Goal: Task Accomplishment & Management: Manage account settings

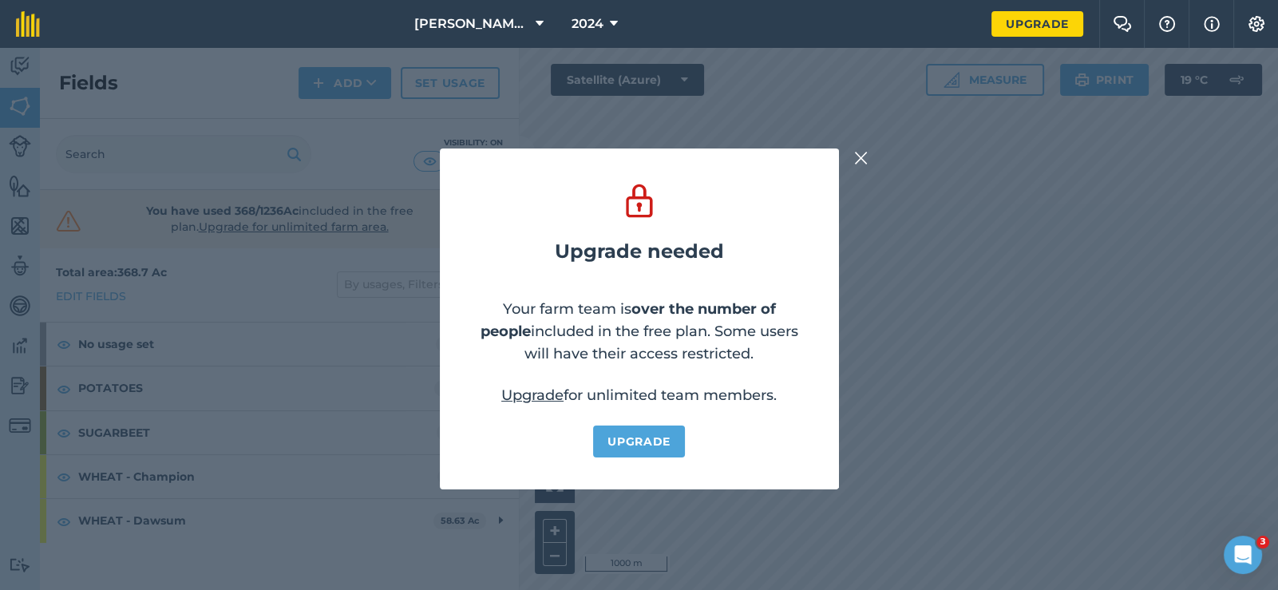
click at [861, 156] on img at bounding box center [861, 157] width 14 height 19
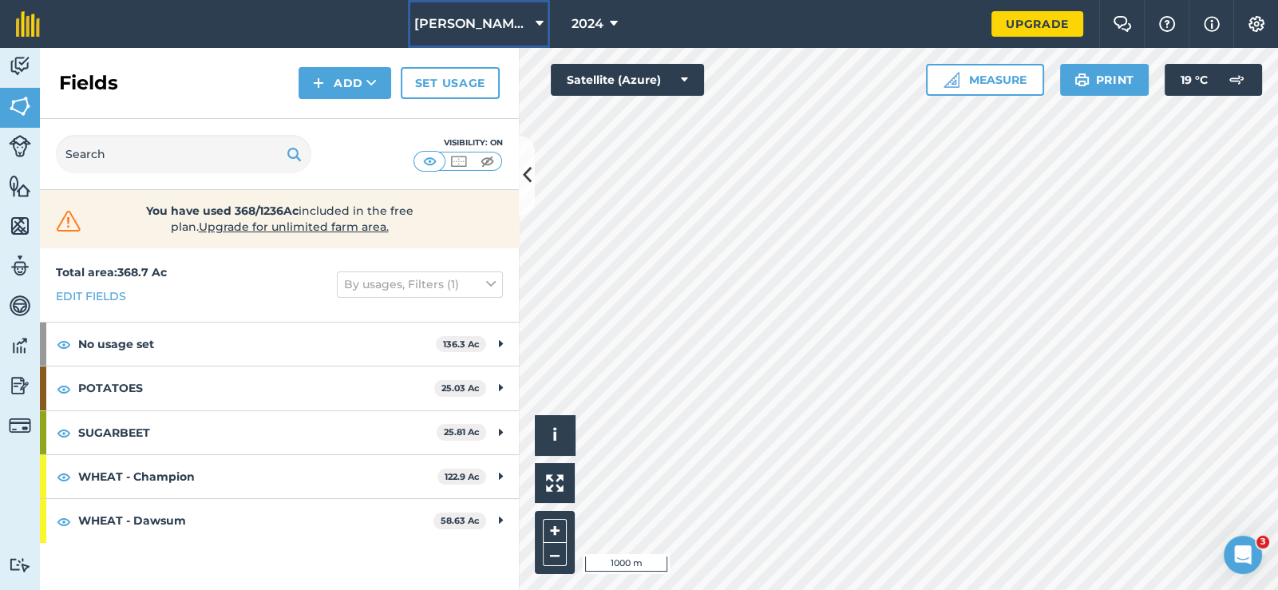
click at [511, 11] on button "[PERSON_NAME] Contracting" at bounding box center [479, 24] width 142 height 48
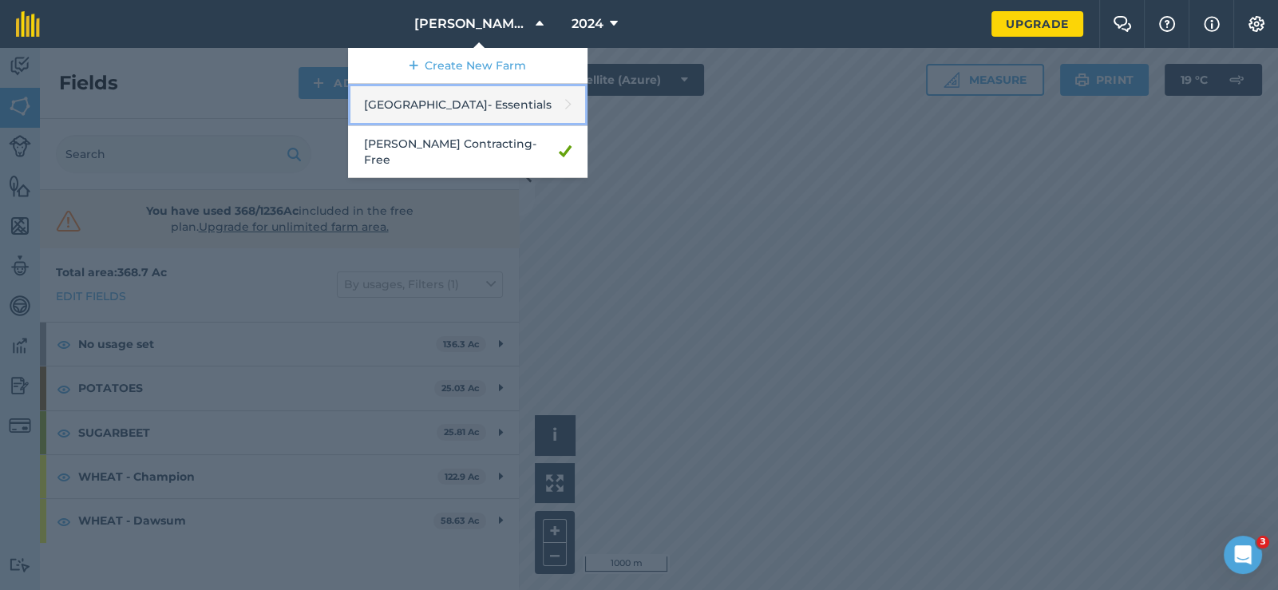
click at [507, 111] on link "Ashtree Farm - Essentials" at bounding box center [468, 105] width 240 height 42
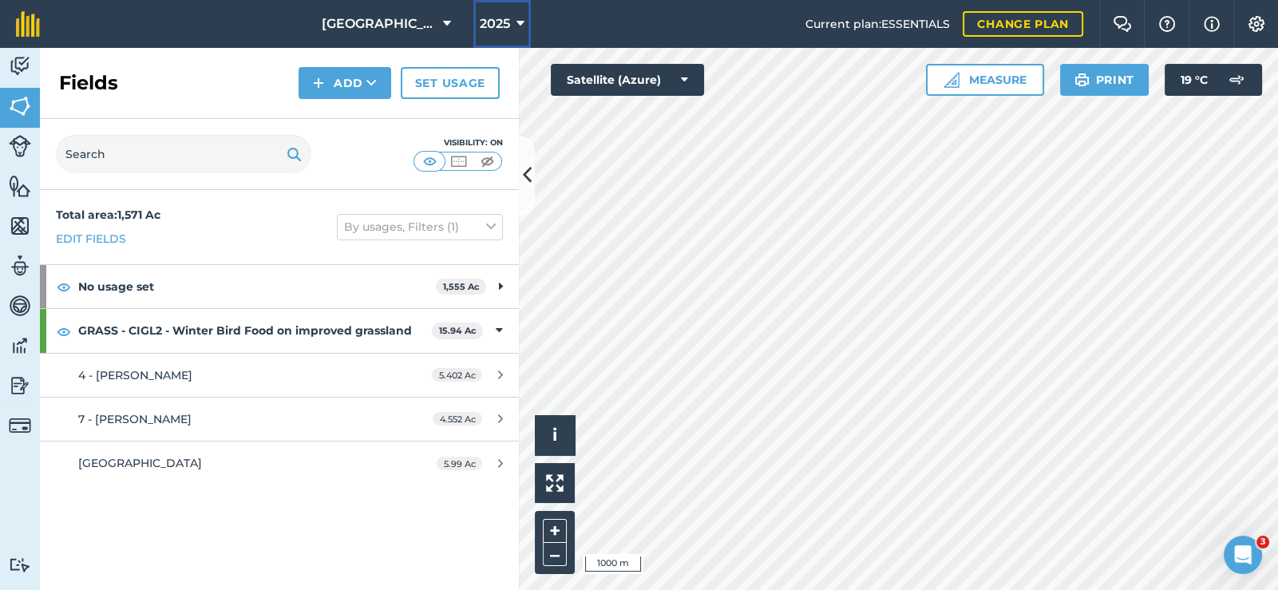
click at [491, 24] on span "2025" at bounding box center [495, 23] width 30 height 19
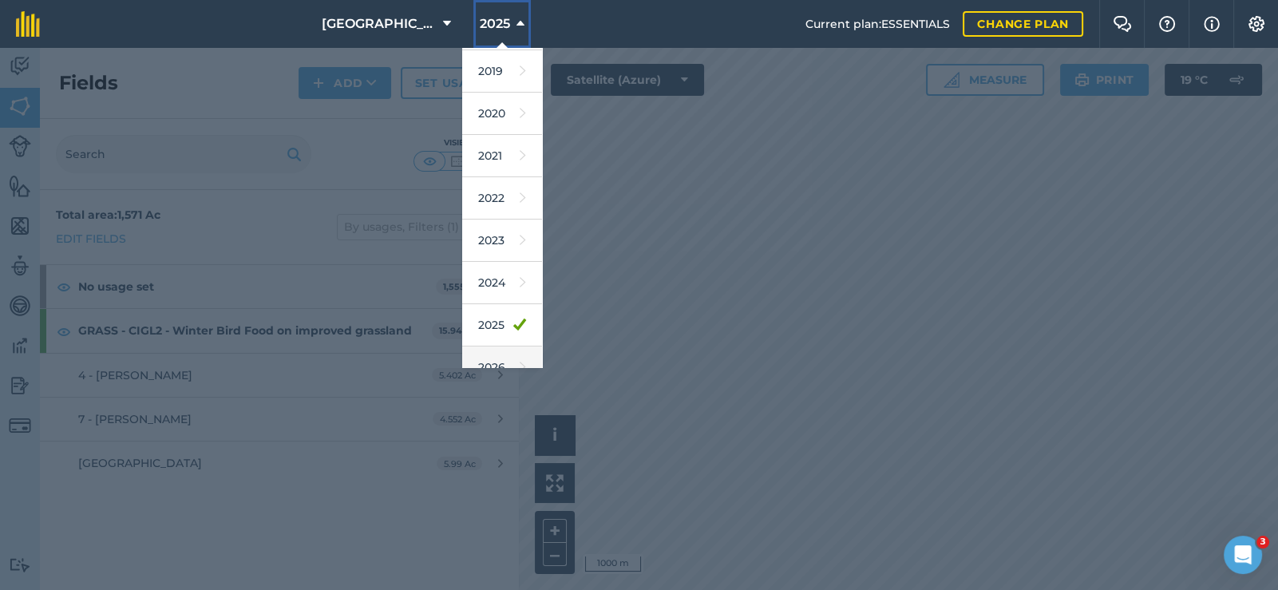
scroll to position [144, 0]
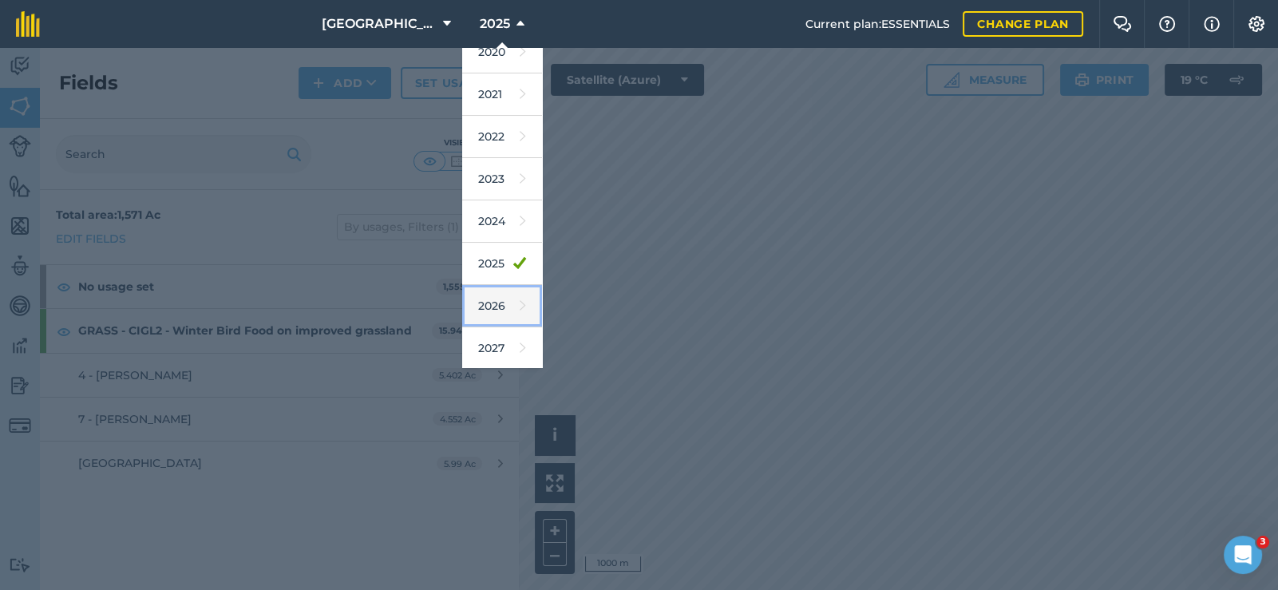
click at [480, 311] on link "2026" at bounding box center [502, 306] width 80 height 42
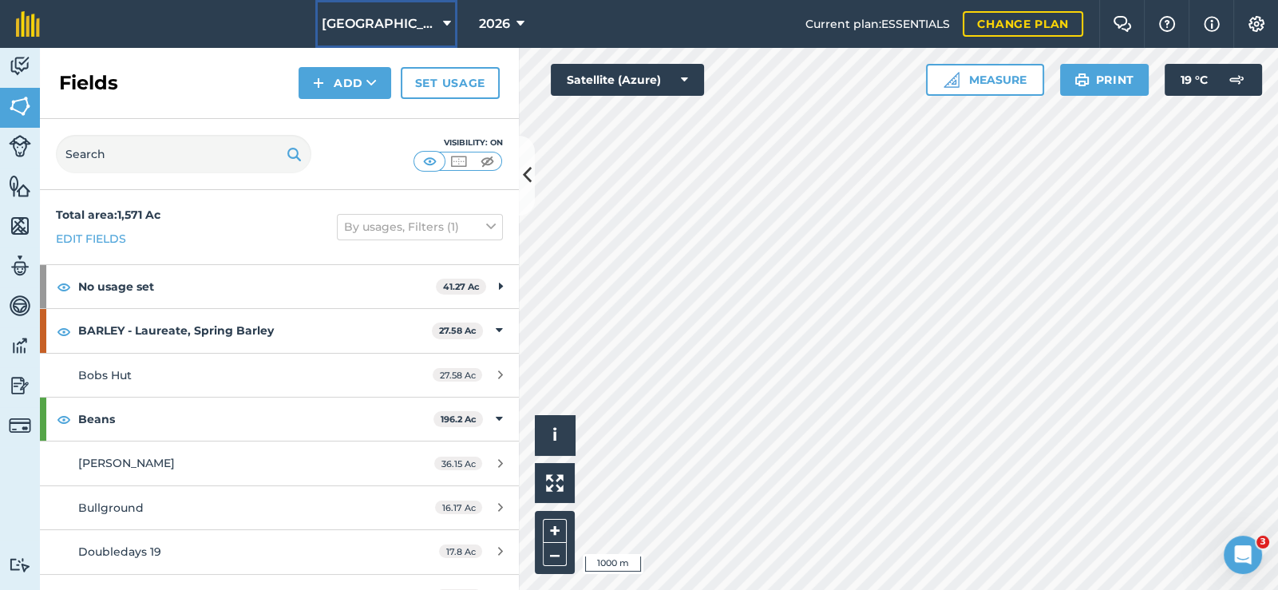
click at [410, 37] on button "[GEOGRAPHIC_DATA]" at bounding box center [386, 24] width 142 height 48
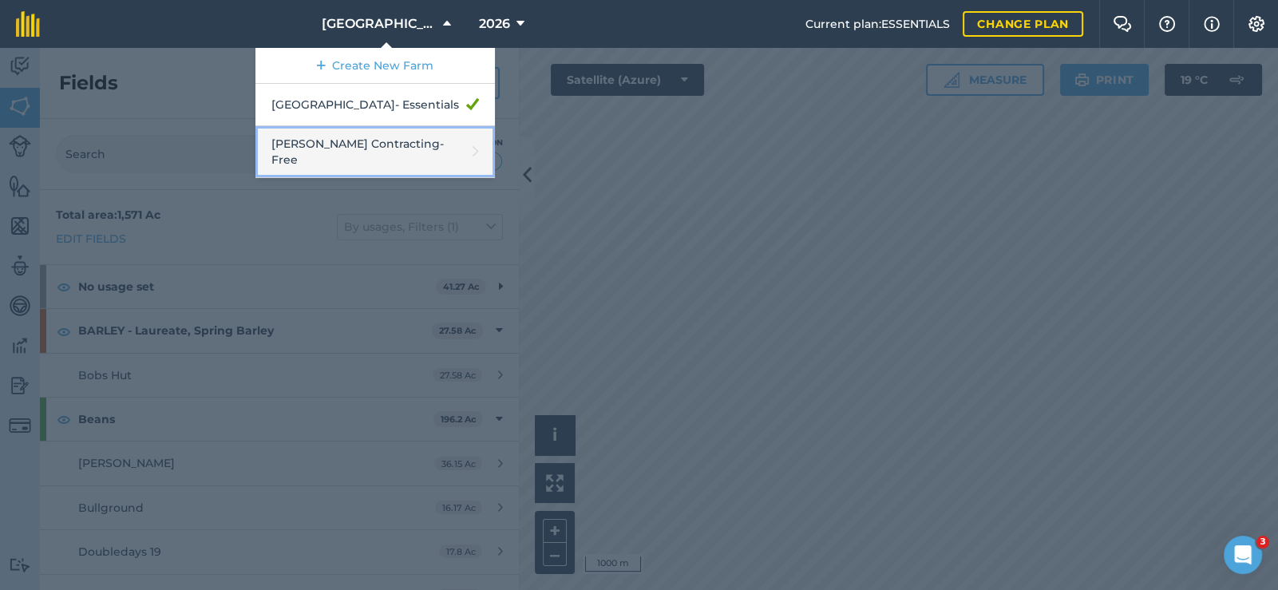
click at [415, 143] on link "[PERSON_NAME] Contracting - Free" at bounding box center [375, 152] width 240 height 52
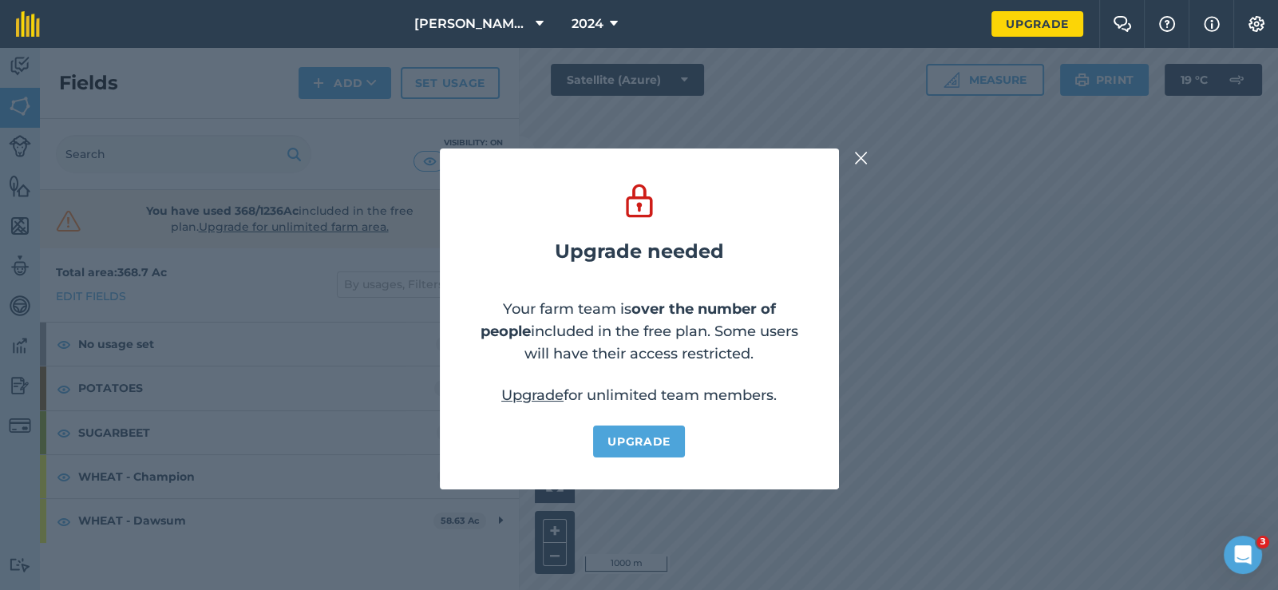
click at [857, 147] on div "Upgrade needed Your farm team is over the number of people included in the free…" at bounding box center [639, 319] width 1278 height 542
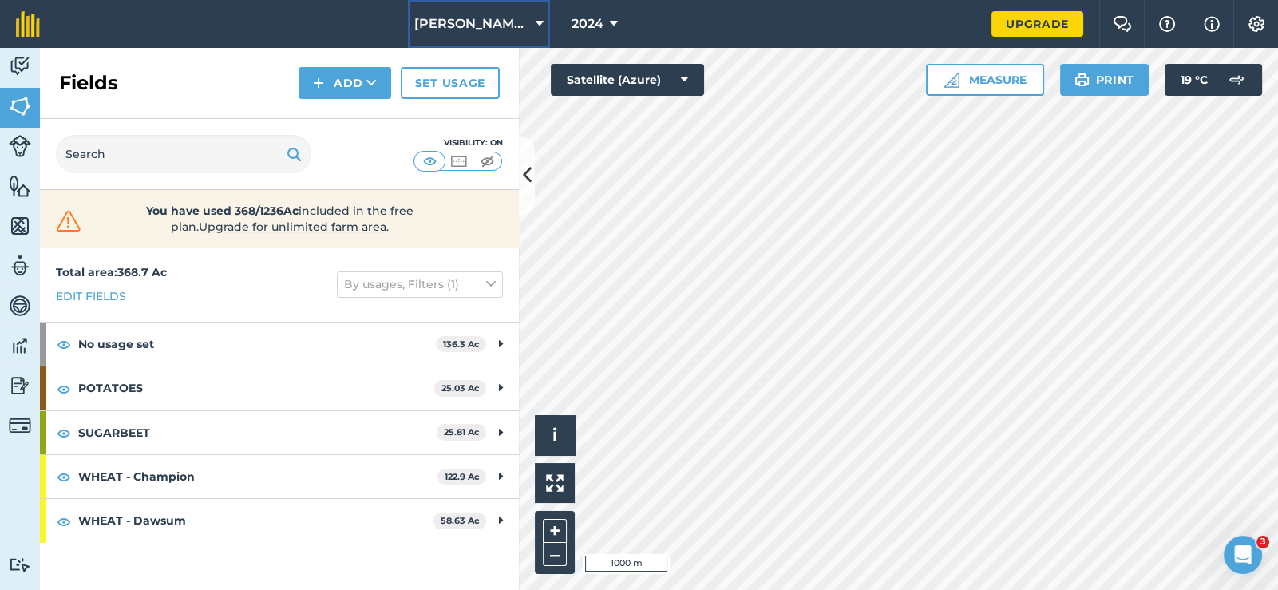
click at [501, 14] on span "[PERSON_NAME] Contracting" at bounding box center [471, 23] width 115 height 19
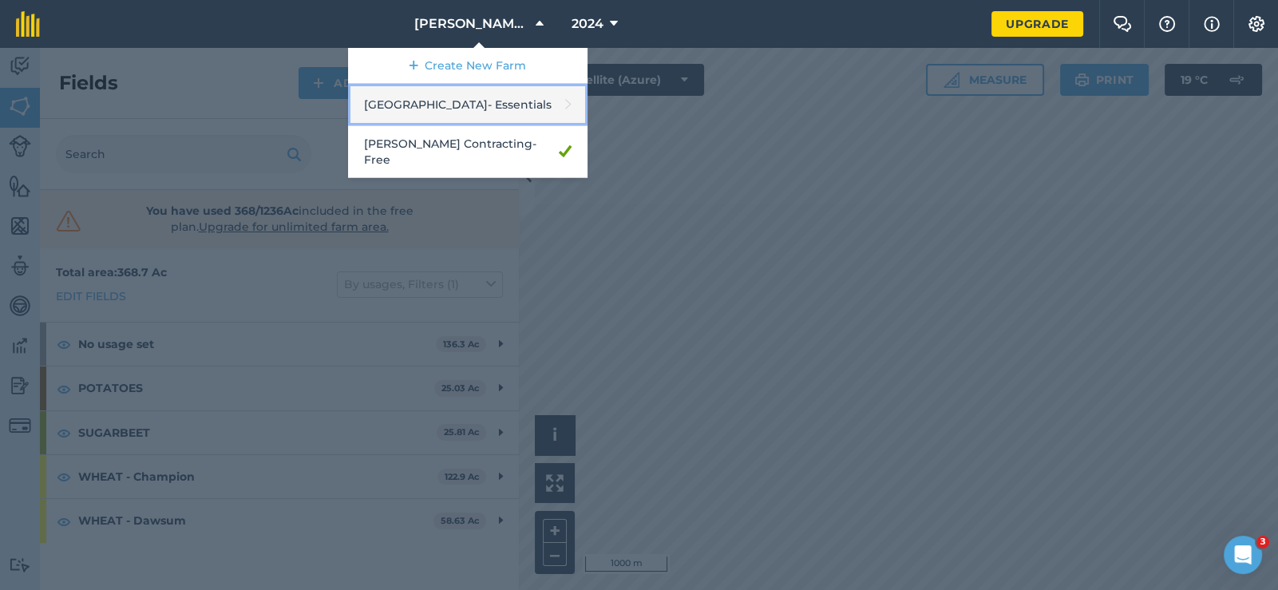
click at [508, 97] on link "Ashtree Farm - Essentials" at bounding box center [468, 105] width 240 height 42
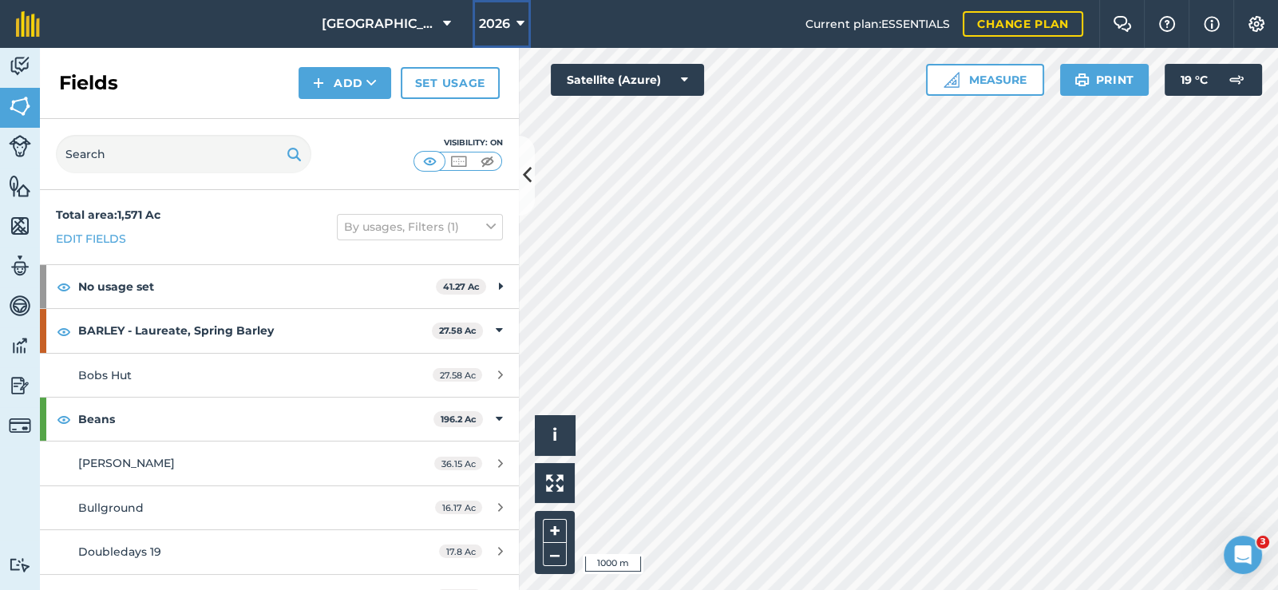
click at [497, 34] on button "2026" at bounding box center [502, 24] width 58 height 48
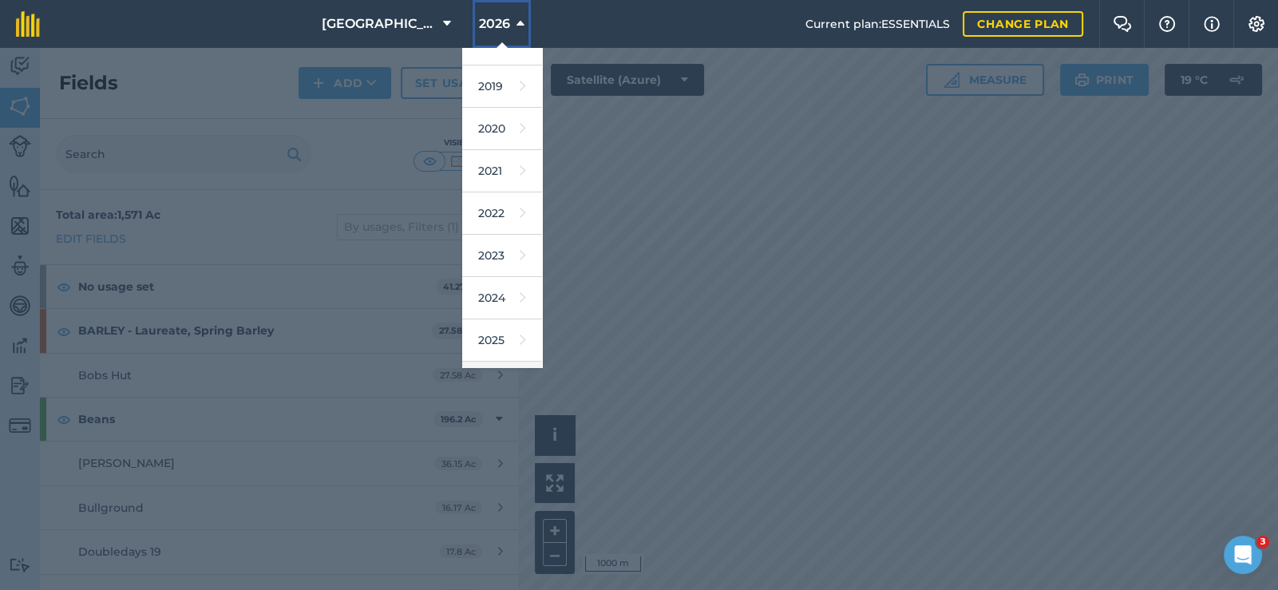
scroll to position [144, 0]
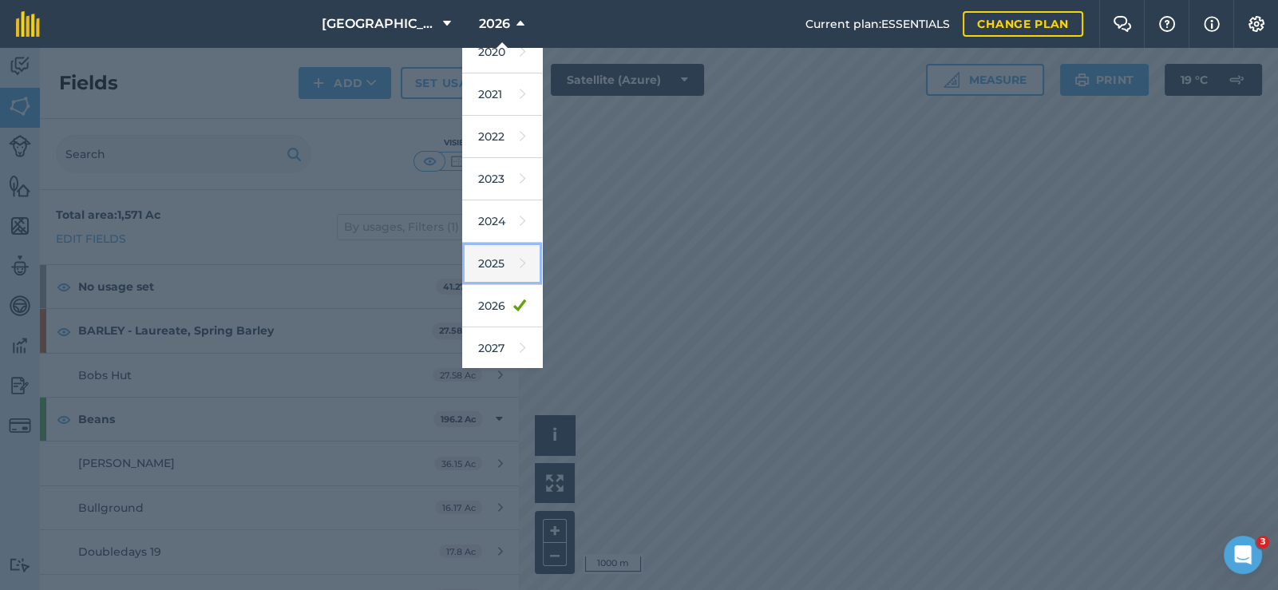
click at [488, 263] on link "2025" at bounding box center [502, 264] width 80 height 42
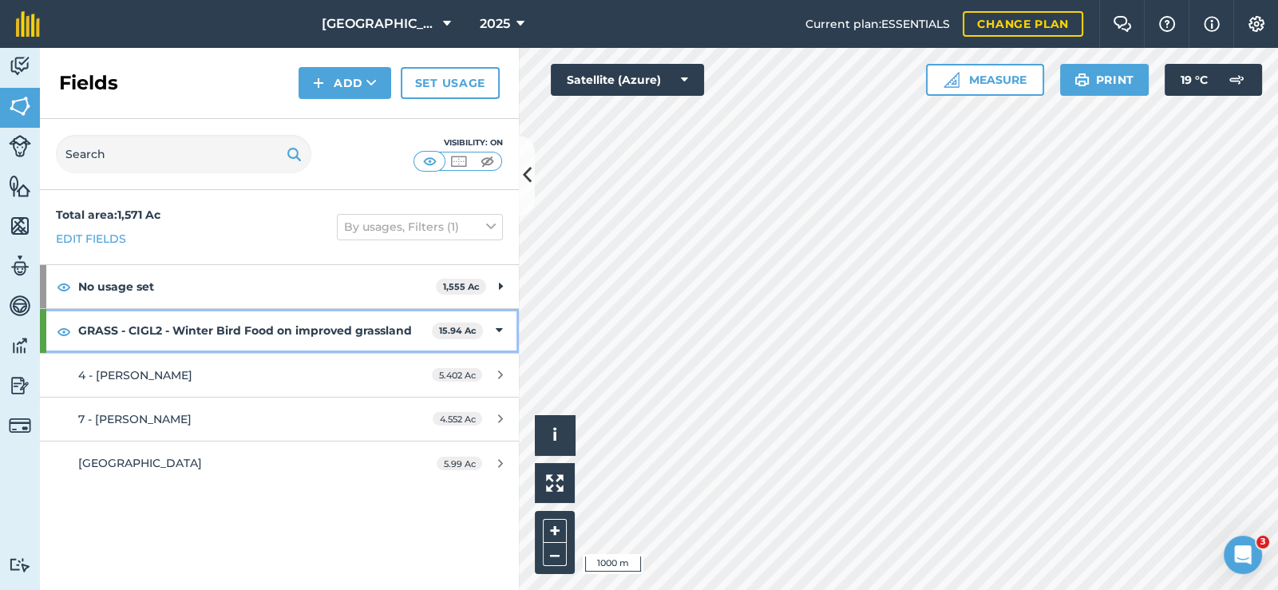
click at [500, 327] on icon at bounding box center [499, 331] width 7 height 18
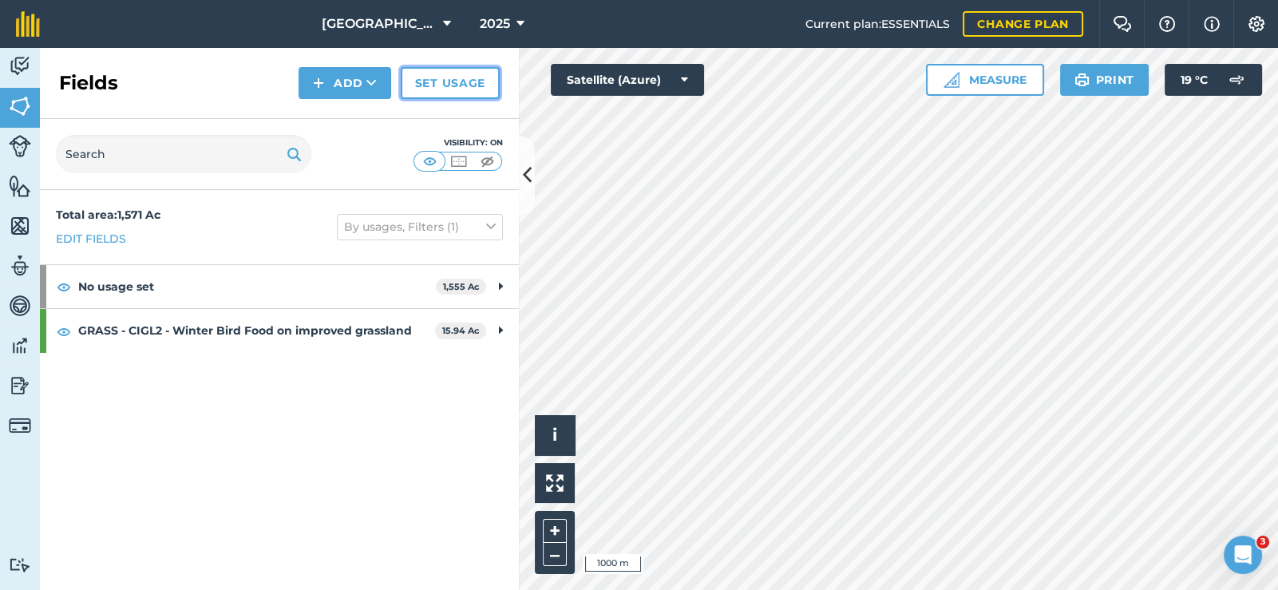
click at [445, 79] on link "Set usage" at bounding box center [450, 83] width 99 height 32
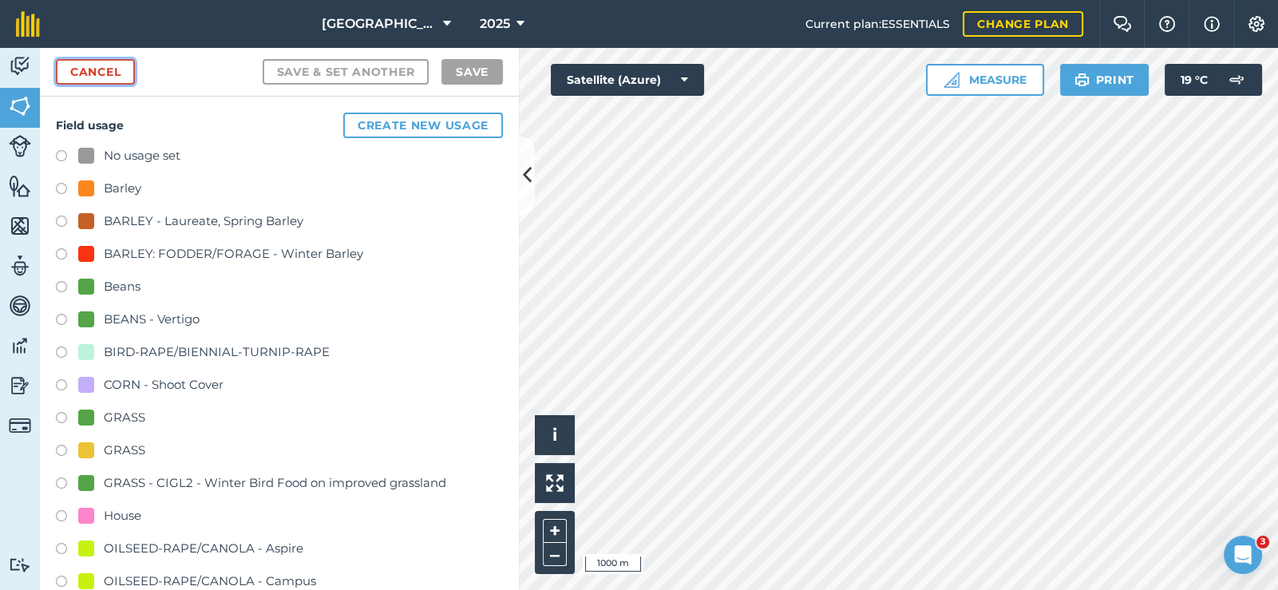
click at [121, 81] on link "Cancel" at bounding box center [95, 72] width 79 height 26
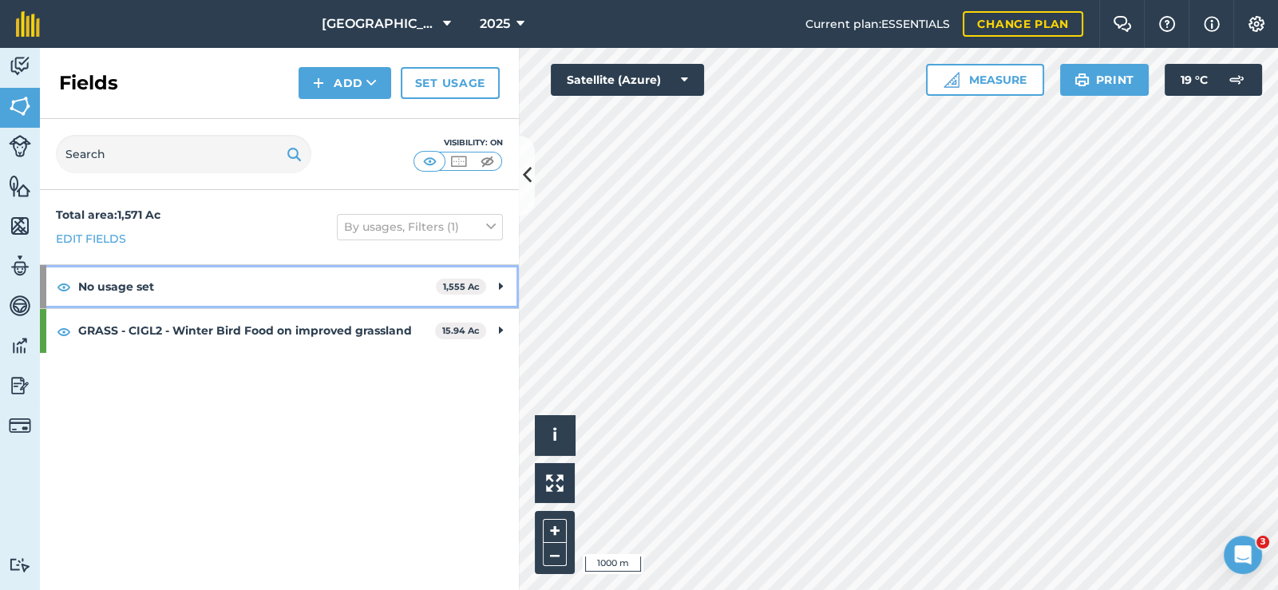
click at [362, 291] on strong "No usage set" at bounding box center [257, 286] width 358 height 43
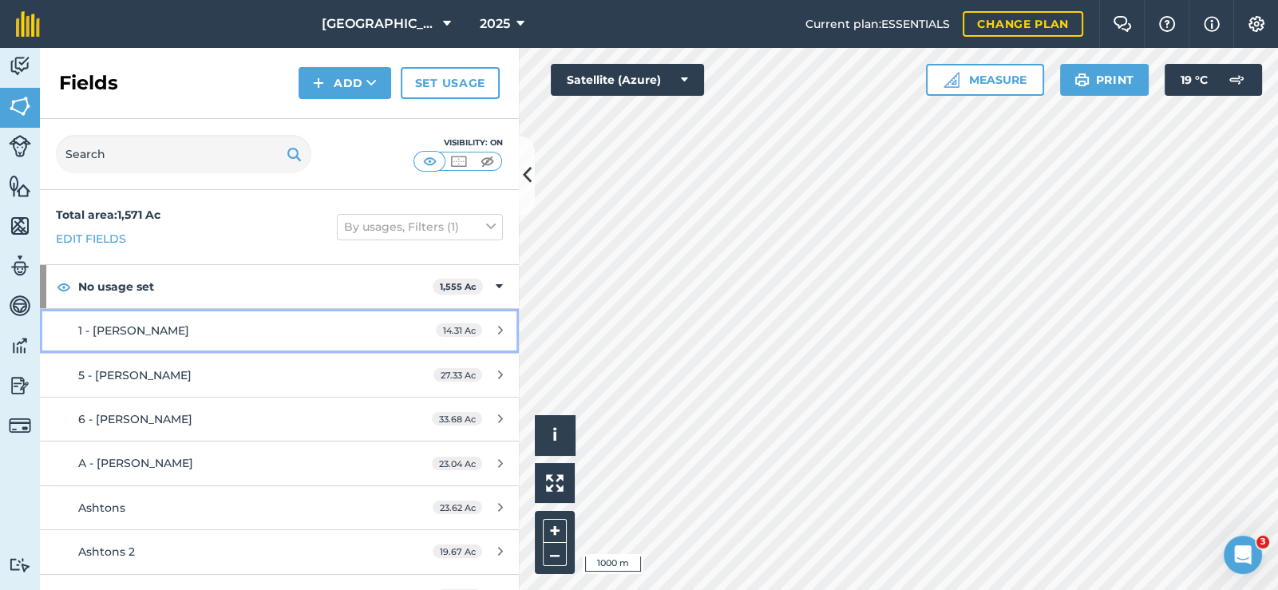
click at [438, 326] on span "14.31 Ac" at bounding box center [459, 330] width 46 height 14
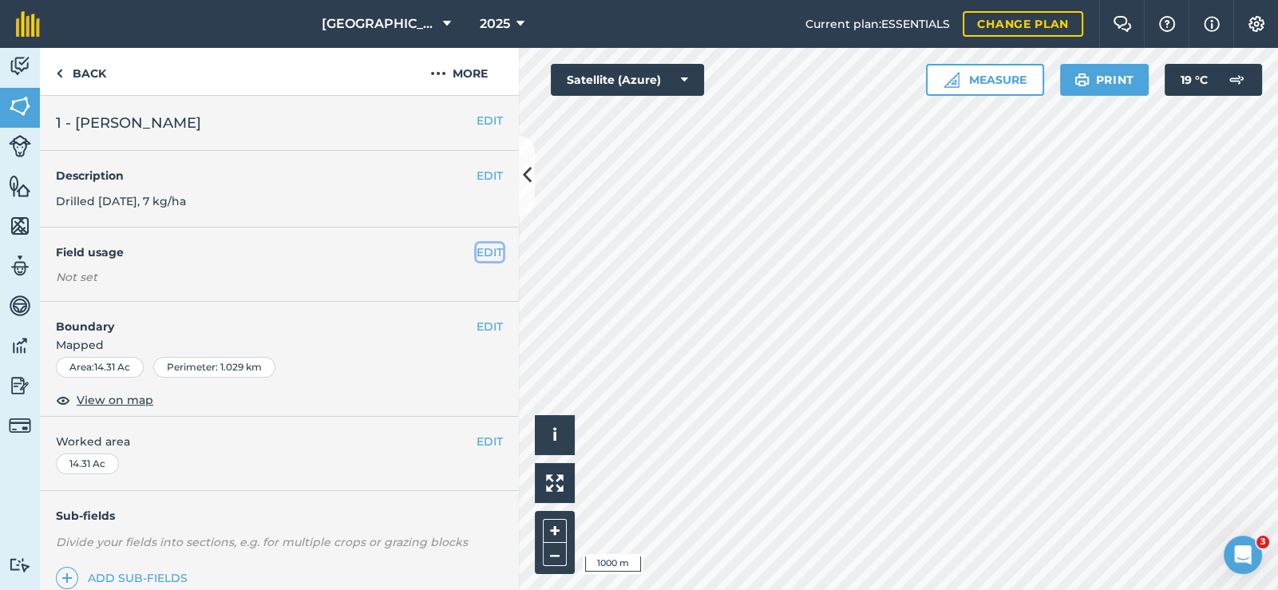
click at [477, 251] on button "EDIT" at bounding box center [490, 252] width 26 height 18
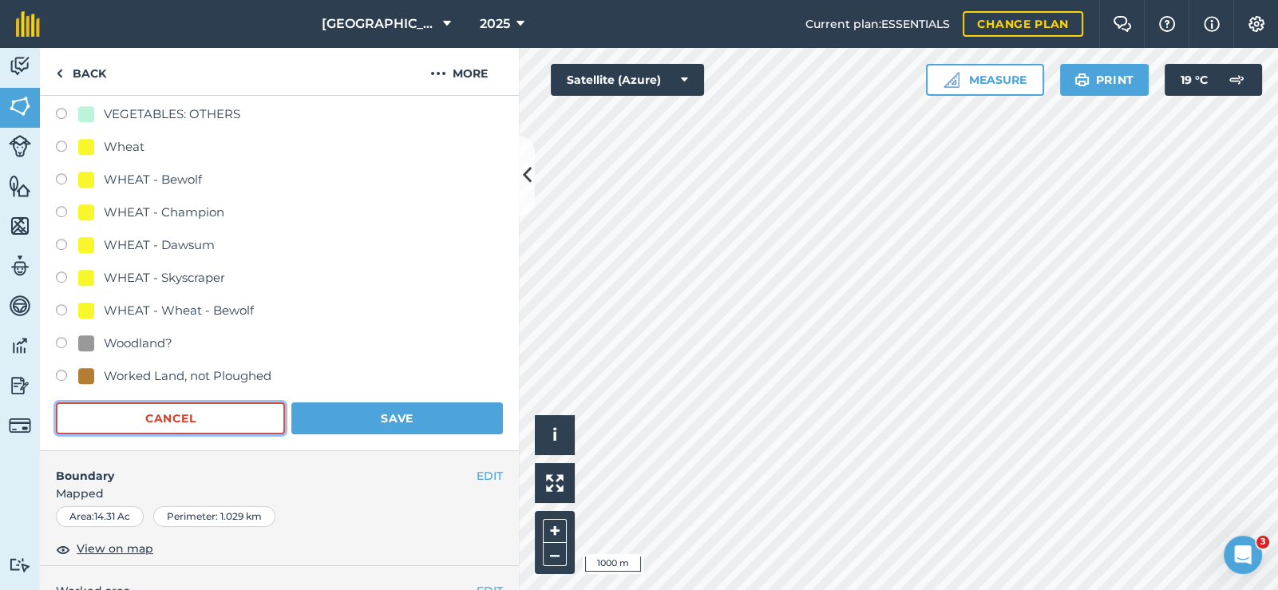
click at [216, 409] on button "Cancel" at bounding box center [170, 418] width 229 height 32
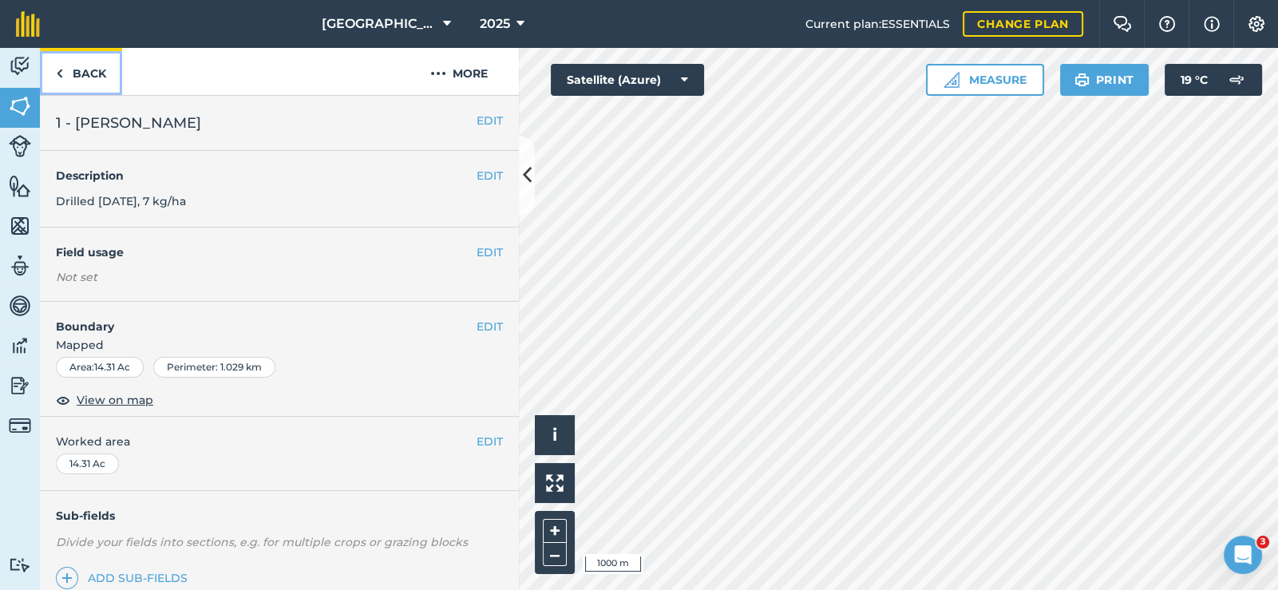
click at [78, 62] on link "Back" at bounding box center [81, 71] width 82 height 47
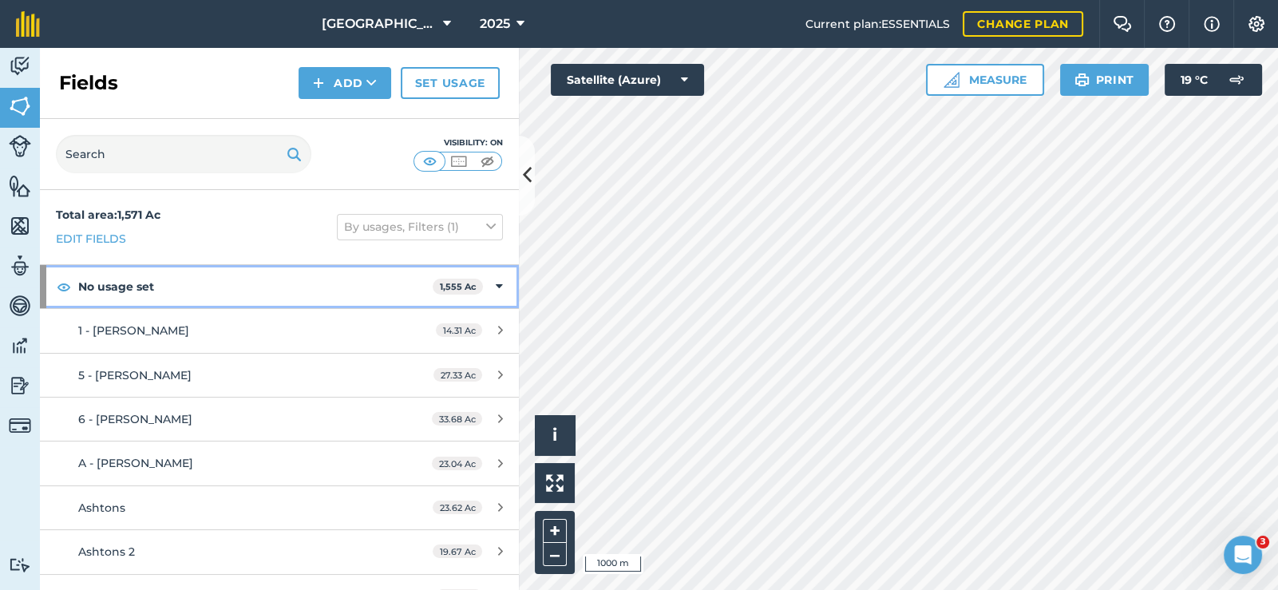
click at [496, 281] on icon at bounding box center [499, 287] width 7 height 18
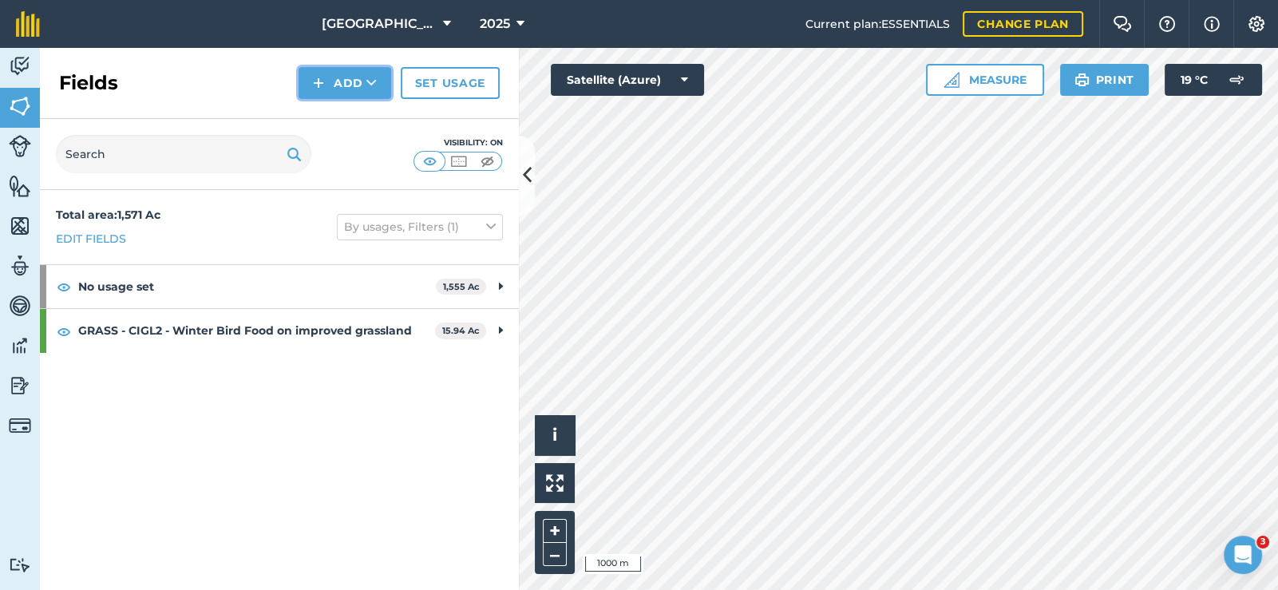
click at [343, 87] on button "Add" at bounding box center [345, 83] width 93 height 32
click at [361, 83] on button "Add Draw Import" at bounding box center [345, 83] width 93 height 32
click at [103, 233] on link "Edit fields" at bounding box center [91, 239] width 70 height 18
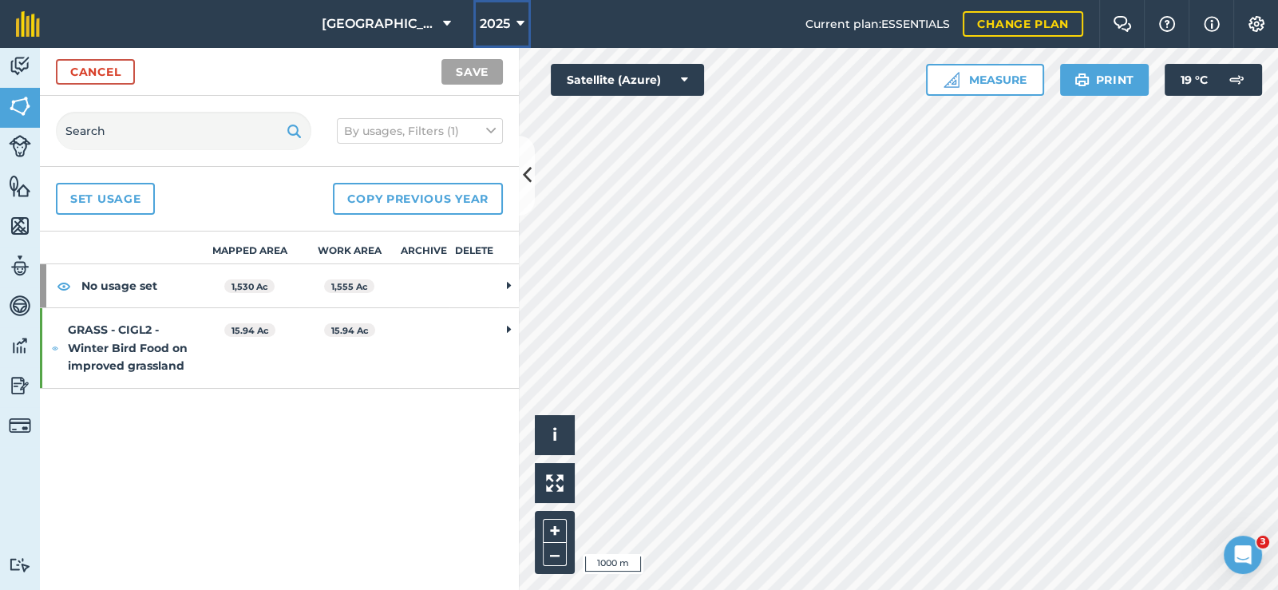
click at [488, 17] on span "2025" at bounding box center [495, 23] width 30 height 19
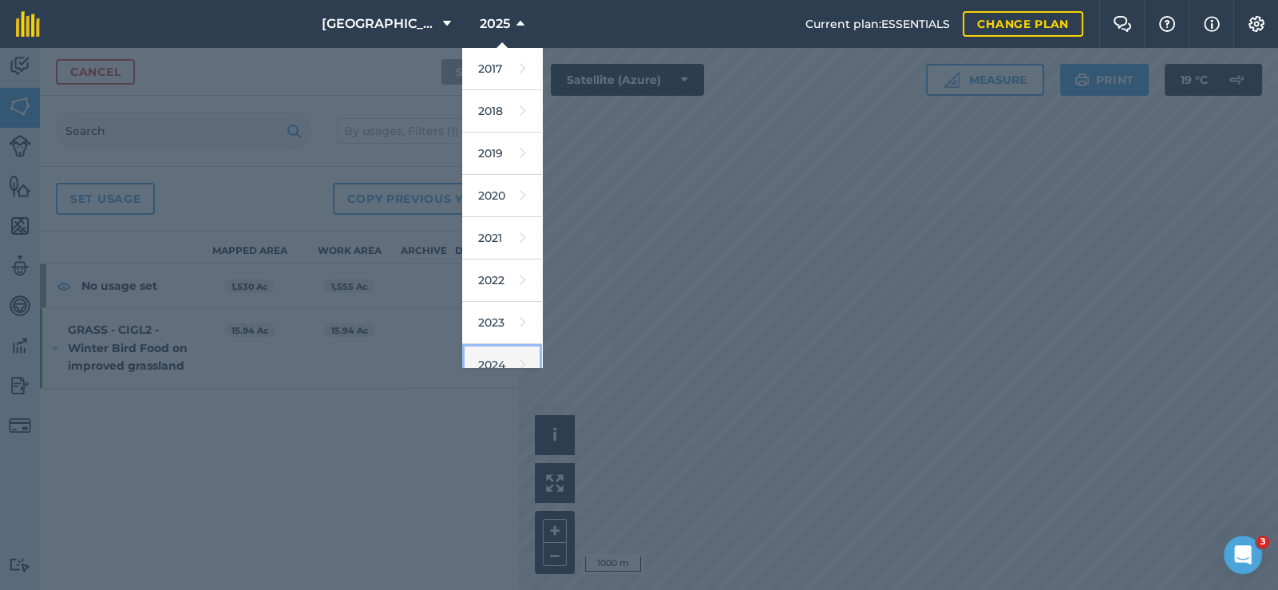
click at [484, 351] on link "2024" at bounding box center [502, 365] width 80 height 42
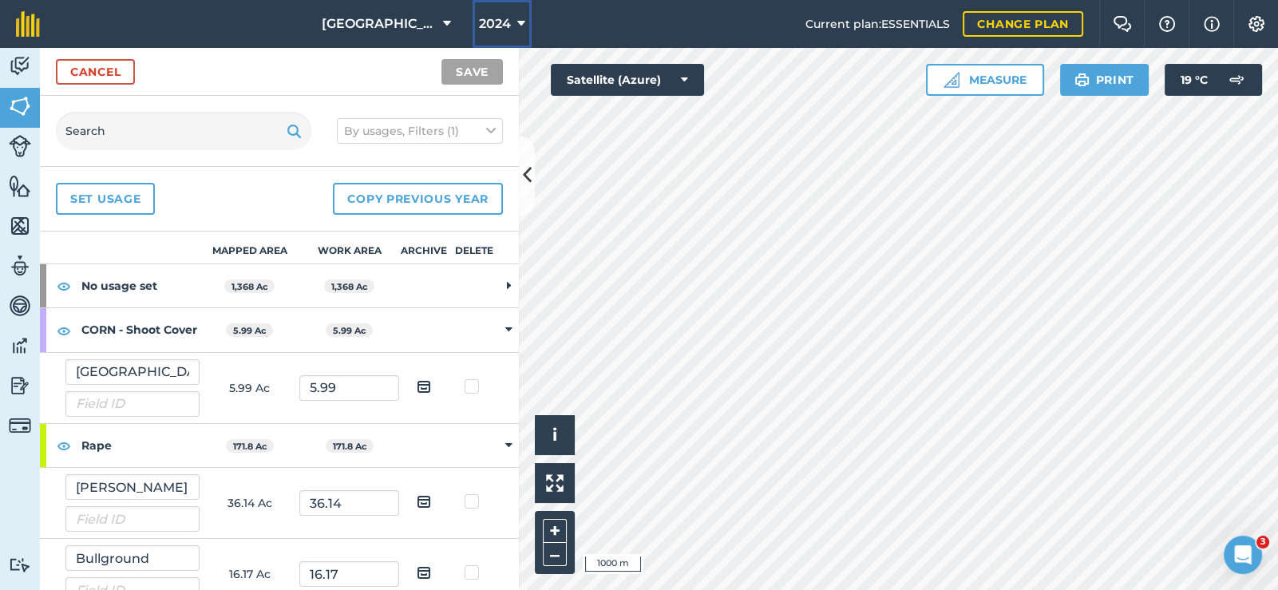
click at [483, 14] on span "2024" at bounding box center [495, 23] width 32 height 19
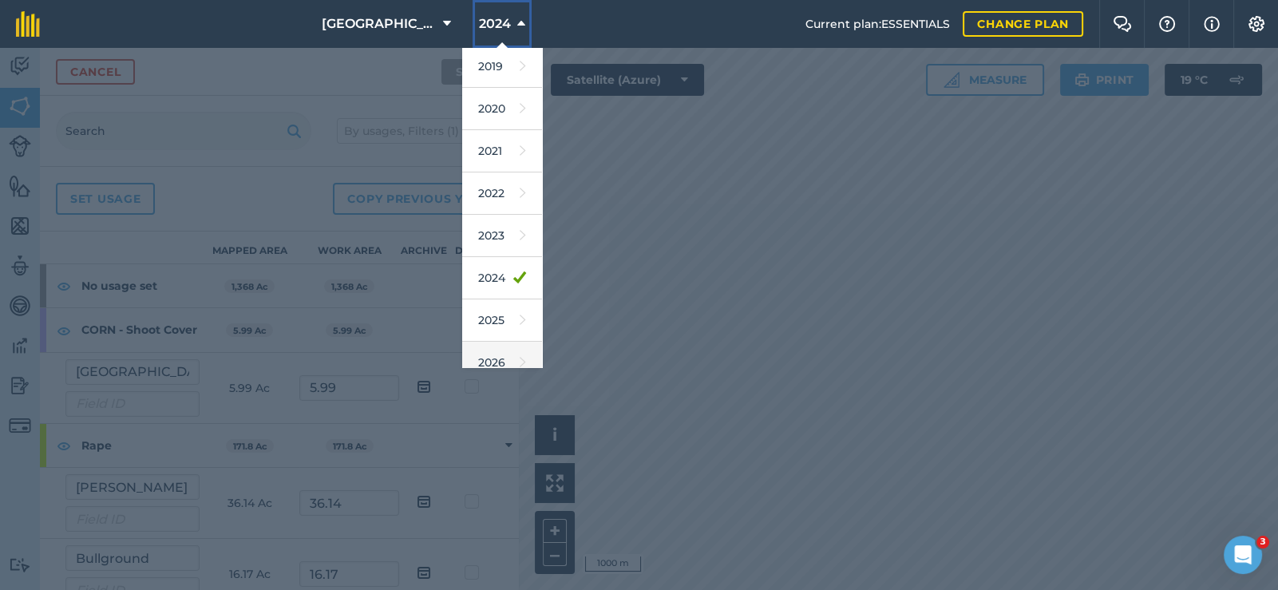
scroll to position [144, 0]
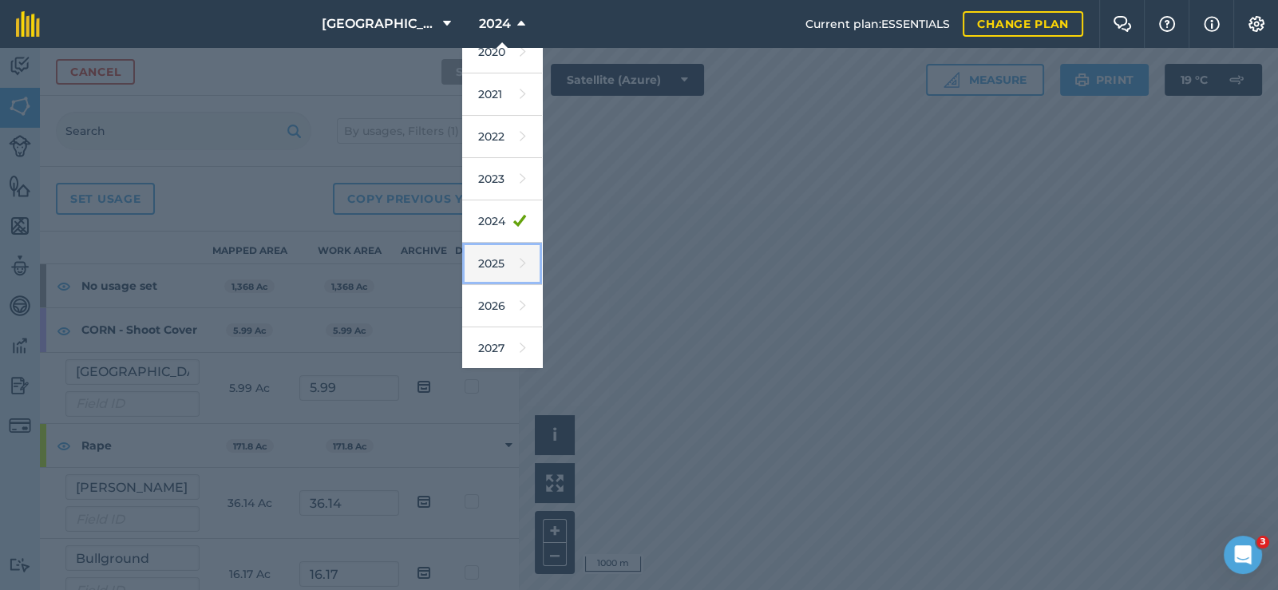
click at [487, 255] on link "2025" at bounding box center [502, 264] width 80 height 42
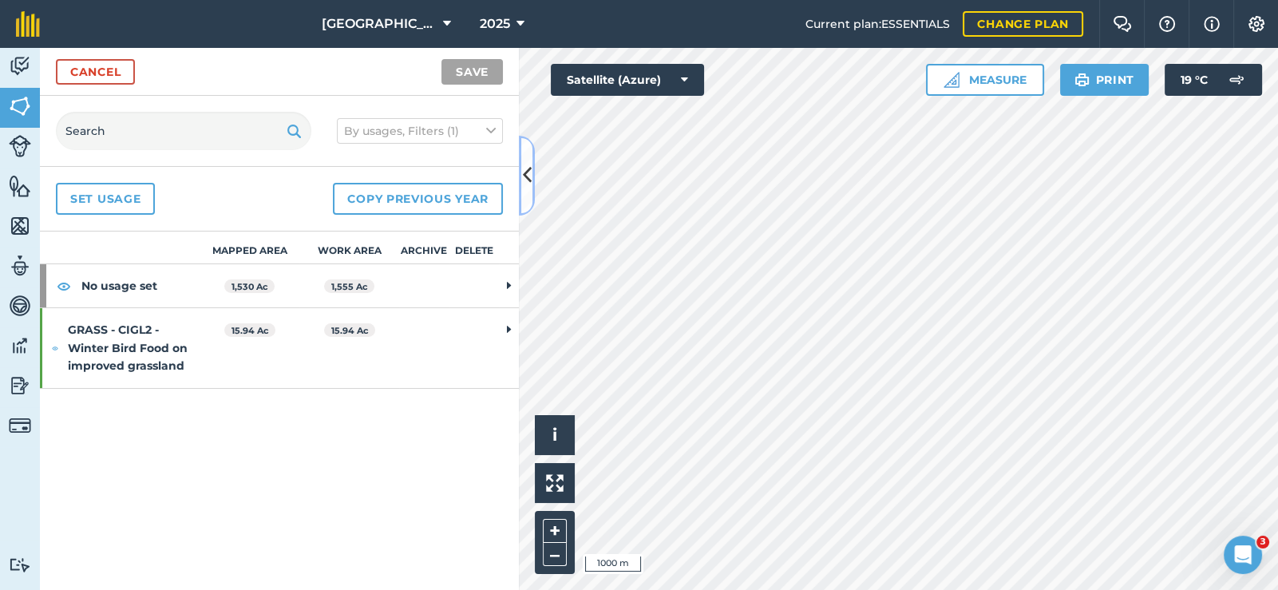
click at [523, 175] on icon at bounding box center [527, 175] width 9 height 28
